Goal: Navigation & Orientation: Find specific page/section

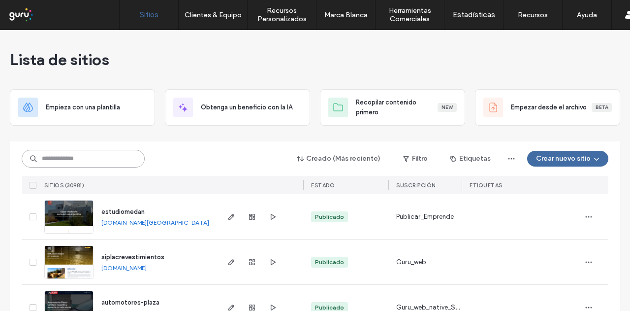
click at [129, 156] on input at bounding box center [83, 159] width 123 height 18
paste input "**********"
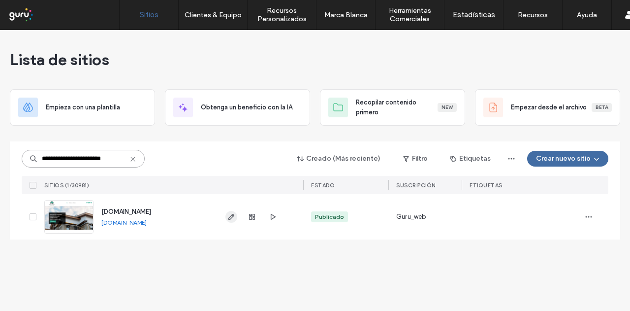
type input "**********"
click at [228, 219] on icon "button" at bounding box center [232, 217] width 8 height 8
